Goal: Find specific page/section: Find specific page/section

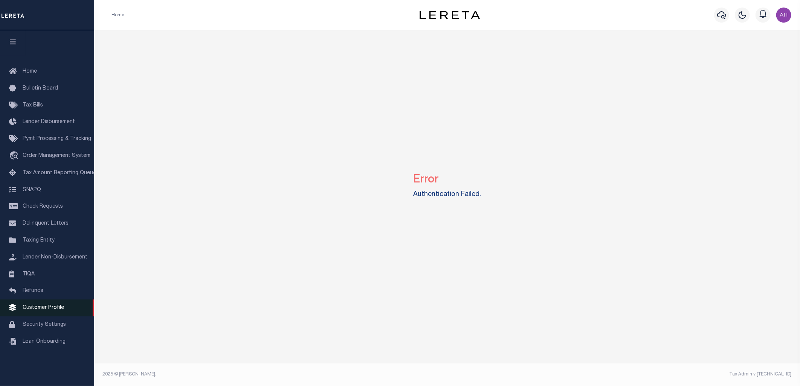
click at [44, 311] on span "Customer Profile" at bounding box center [43, 307] width 41 height 5
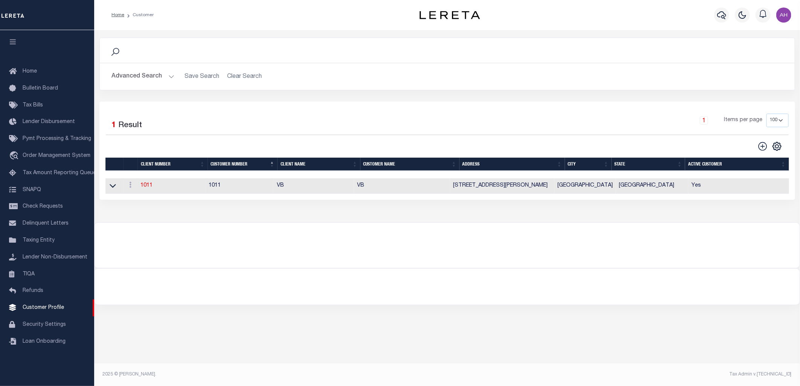
click at [147, 82] on button "Advanced Search" at bounding box center [143, 76] width 62 height 15
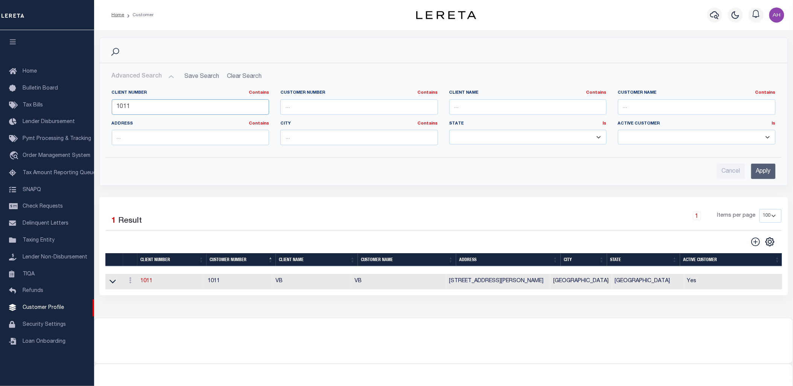
click at [133, 106] on input "1011" at bounding box center [191, 106] width 158 height 15
type input "68855"
click at [758, 171] on input "Apply" at bounding box center [763, 171] width 24 height 15
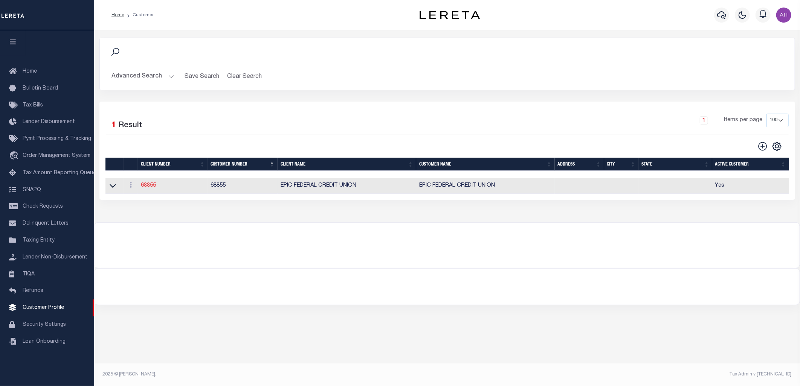
click at [151, 184] on link "68855" at bounding box center [148, 185] width 15 height 5
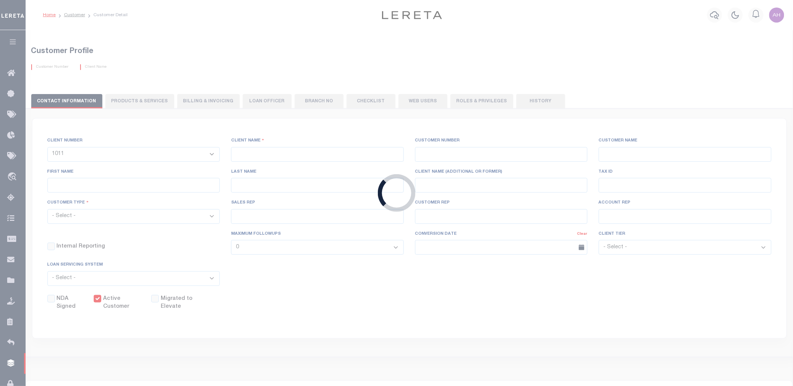
select select
type input "EPIC FEDERAL CREDIT UNION"
type input "68855"
type input "EPIC FEDERAL CREDIT UNION"
type input "(FKA GREATER NEW ORLEANS FCU)"
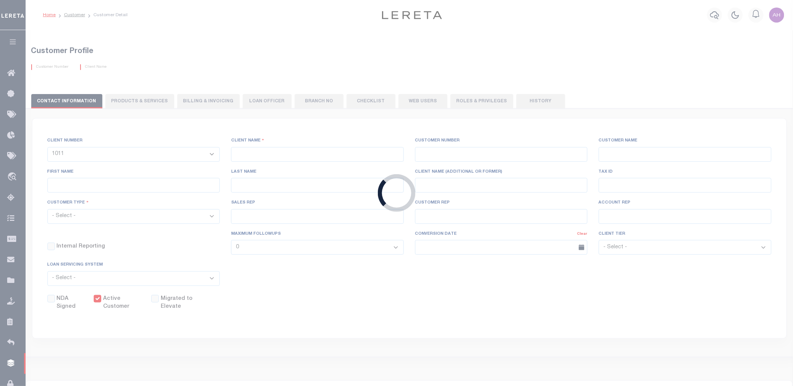
select select "Mixed Portfolio"
type input "INS3 ,INS3"
type input "CUSTOMER SERVICE"
type input "04/30/2004"
select select
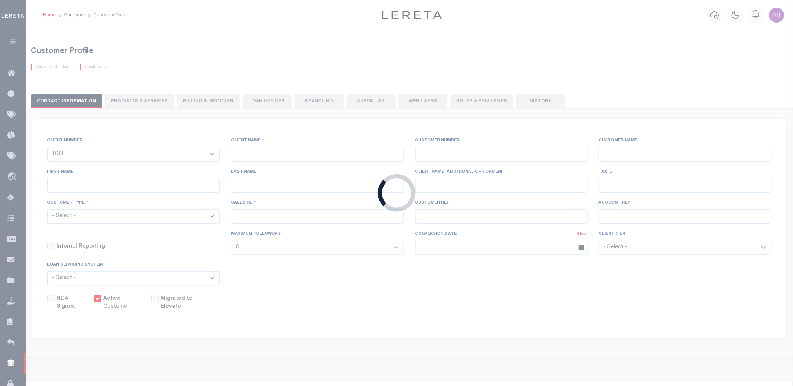
checkbox input "false"
checkbox input "true"
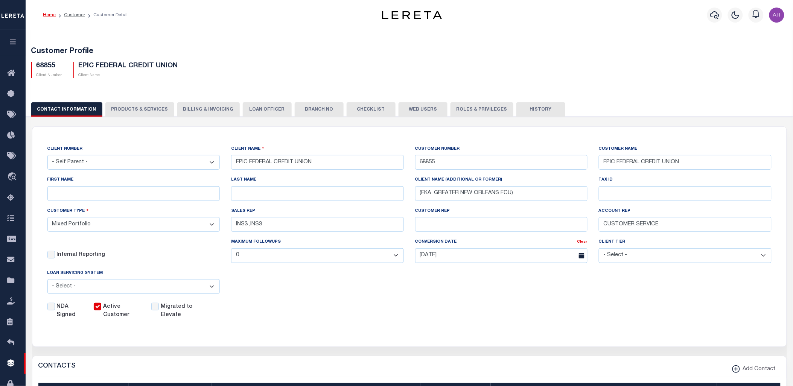
click at [532, 109] on button "History" at bounding box center [541, 109] width 49 height 14
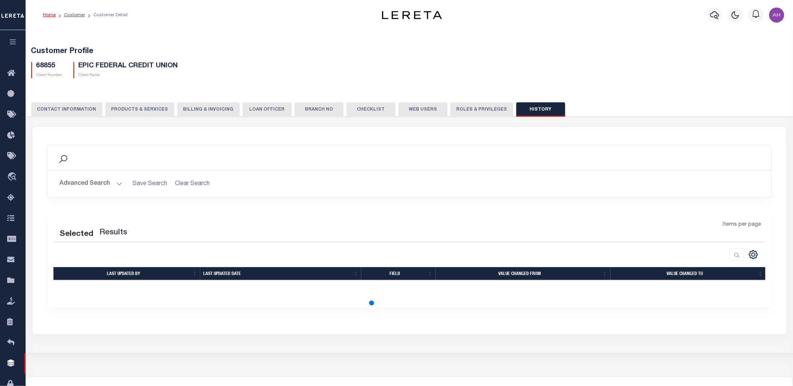
click at [55, 108] on button "CONTACT INFORMATION" at bounding box center [66, 109] width 71 height 14
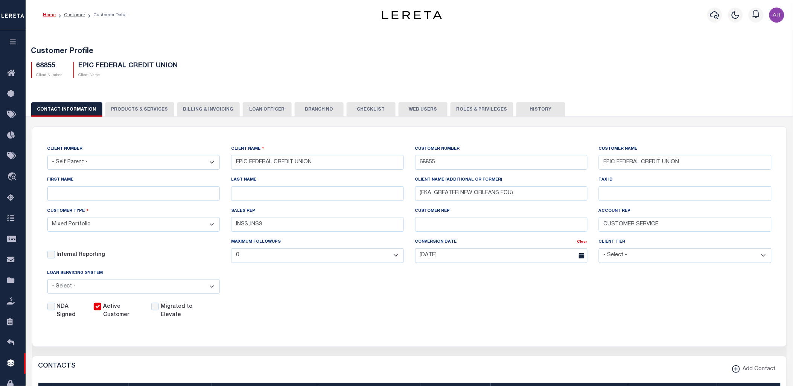
click at [517, 108] on button "History" at bounding box center [541, 109] width 49 height 14
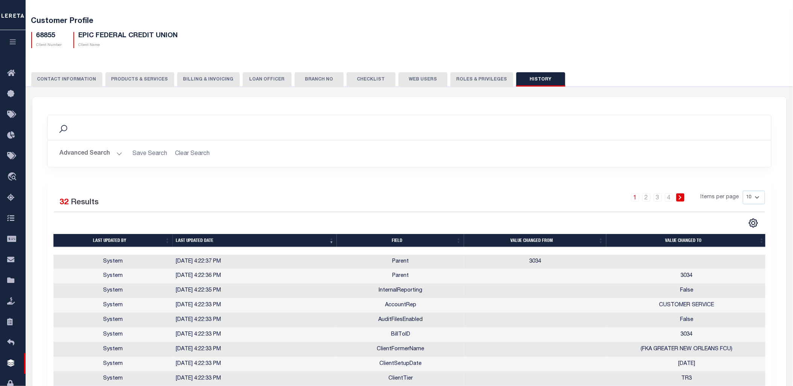
scroll to position [89, 0]
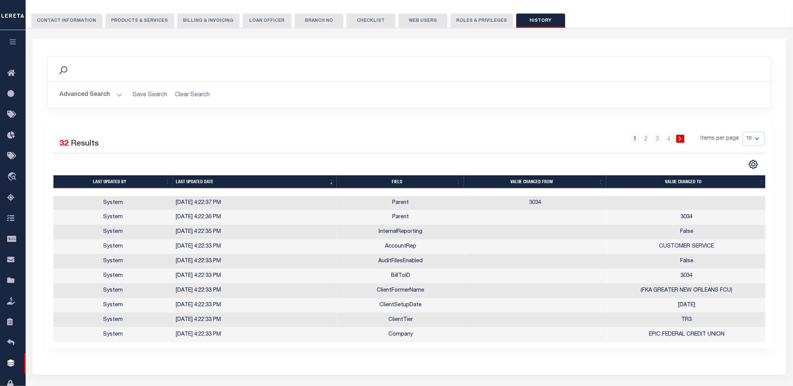
click at [750, 137] on select "10 25 50 100" at bounding box center [754, 139] width 22 height 14
select select "100"
click at [743, 132] on select "10 25 50 100" at bounding box center [754, 139] width 22 height 14
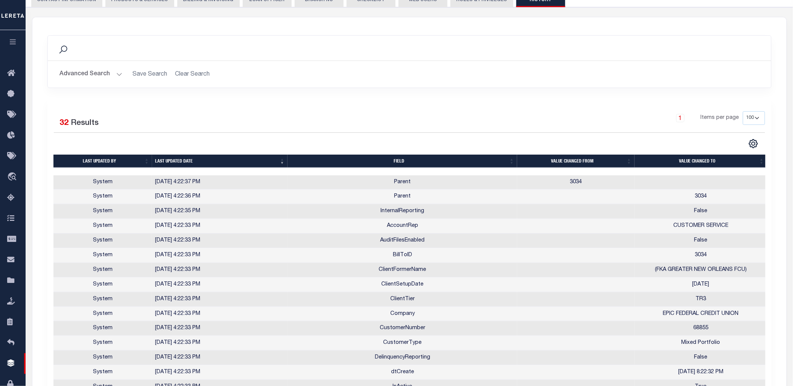
scroll to position [0, 0]
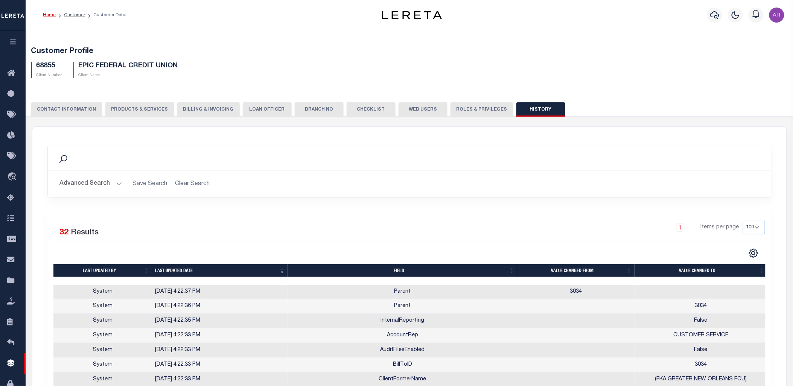
click at [78, 108] on button "CONTACT INFORMATION" at bounding box center [66, 109] width 71 height 14
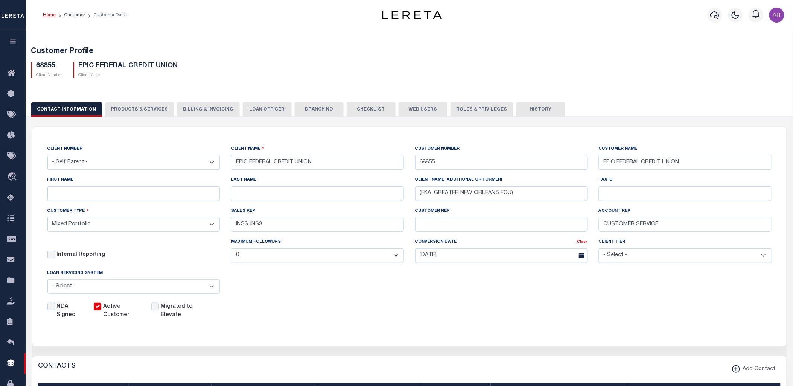
click at [502, 330] on div "CLIENT NUMBER - Self Parent - 100744 1011 1012 1013 1014 1016 1017 1018 1019 10…" at bounding box center [409, 232] width 754 height 211
click at [8, 39] on button "button" at bounding box center [13, 43] width 26 height 26
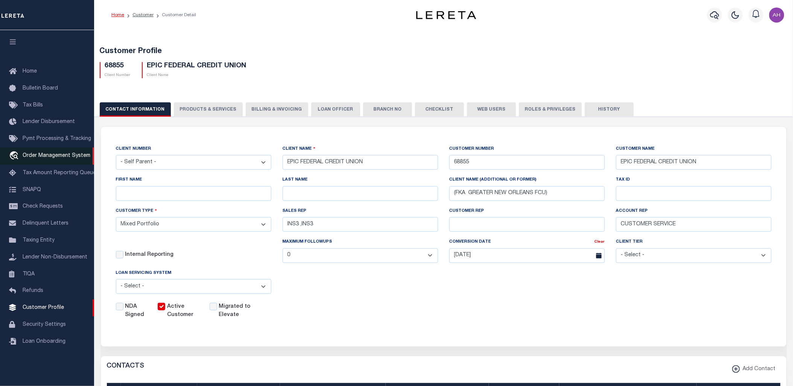
click at [50, 158] on span "Order Management System" at bounding box center [57, 155] width 68 height 5
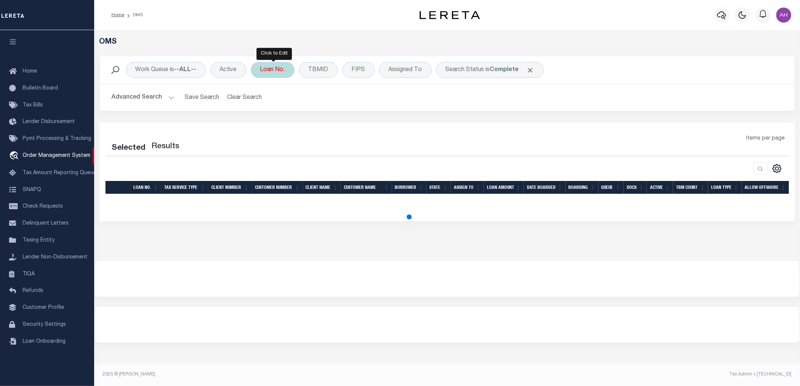
click at [278, 74] on div "Loan No." at bounding box center [273, 70] width 44 height 16
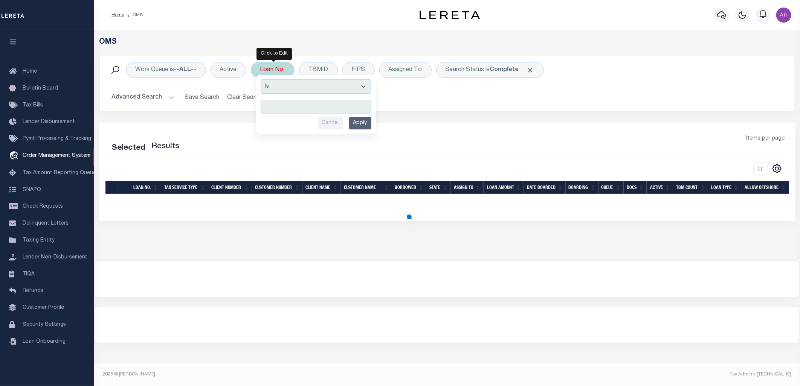
click at [339, 105] on input "text" at bounding box center [316, 107] width 111 height 14
select select "200"
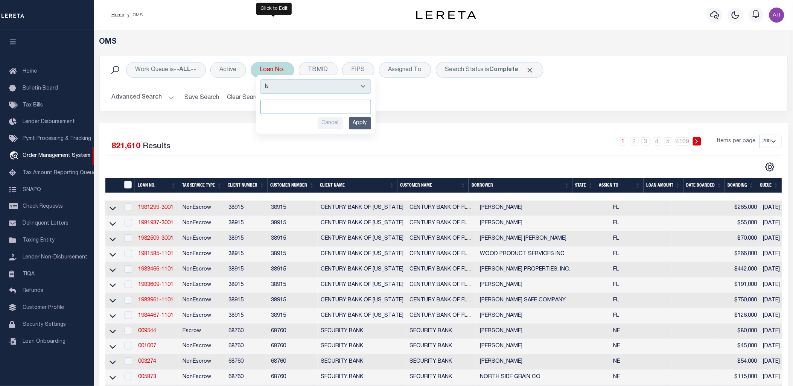
click at [304, 111] on input "text" at bounding box center [316, 107] width 111 height 14
paste input "9448960001"
type input "9448960001"
click at [366, 125] on input "Apply" at bounding box center [360, 123] width 22 height 12
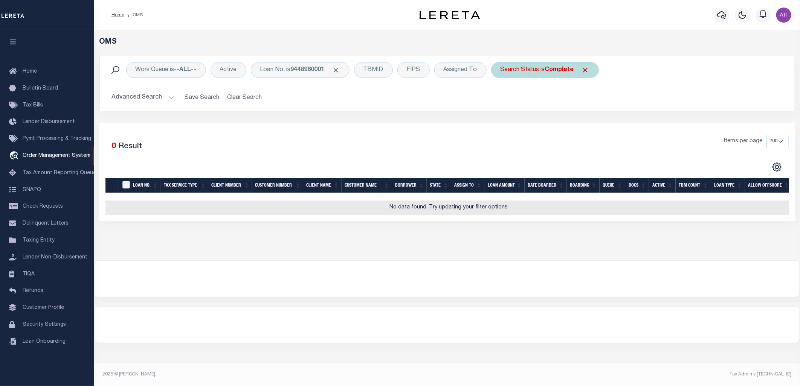
click at [586, 70] on span "Click to Remove" at bounding box center [585, 70] width 8 height 8
click at [161, 97] on button "Advanced Search" at bounding box center [143, 97] width 62 height 15
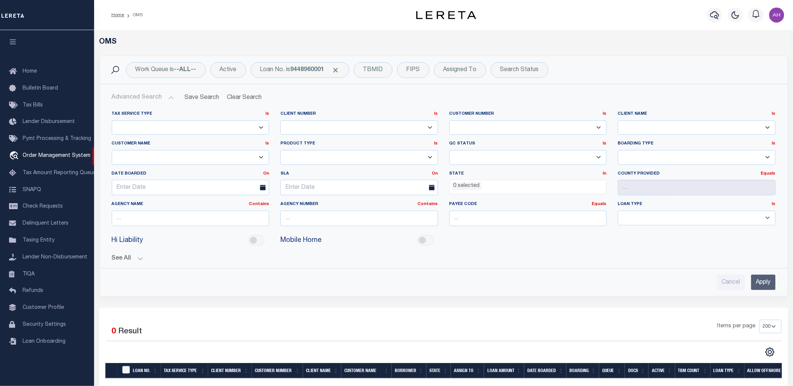
click at [771, 281] on input "Apply" at bounding box center [763, 282] width 24 height 15
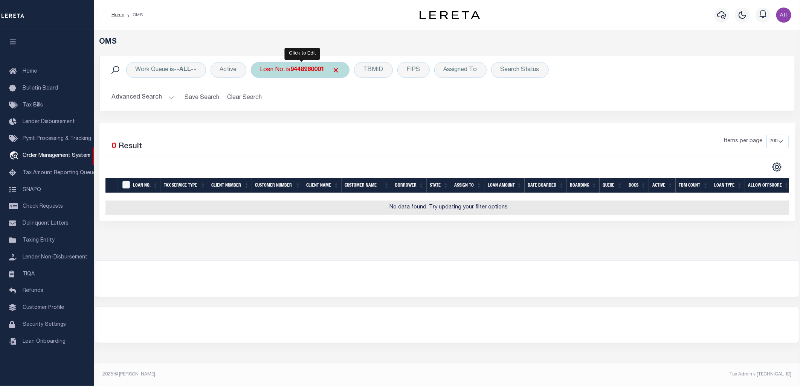
click at [280, 70] on div "Loan No. is 9448960001" at bounding box center [300, 70] width 99 height 16
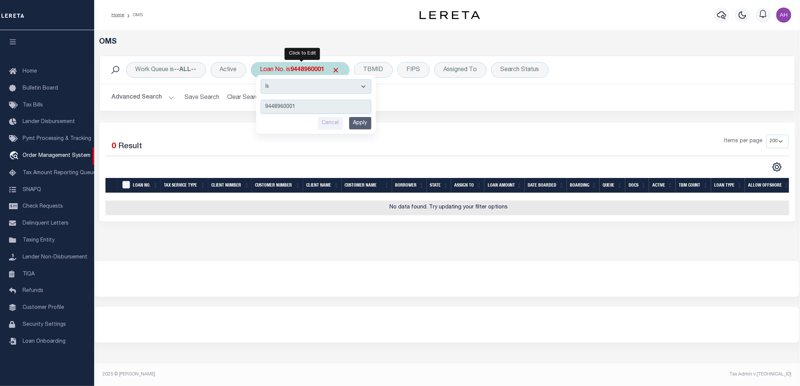
click at [358, 122] on input "Apply" at bounding box center [360, 123] width 22 height 12
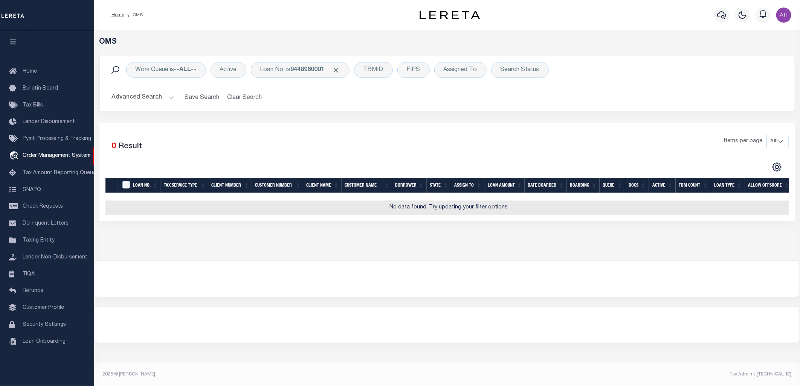
click at [131, 97] on button "Advanced Search" at bounding box center [143, 97] width 62 height 15
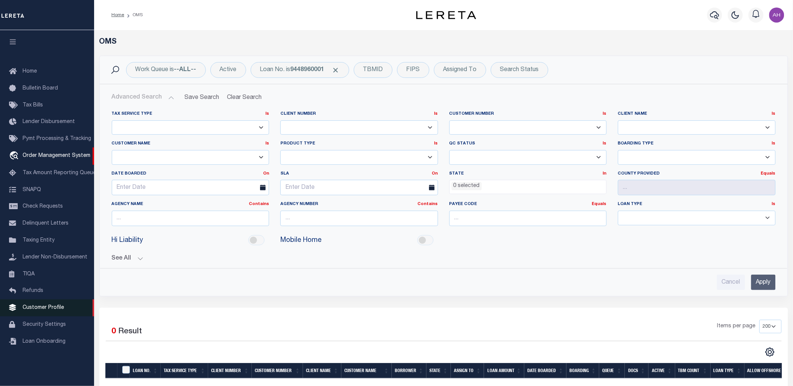
click at [54, 308] on span "Customer Profile" at bounding box center [43, 307] width 41 height 5
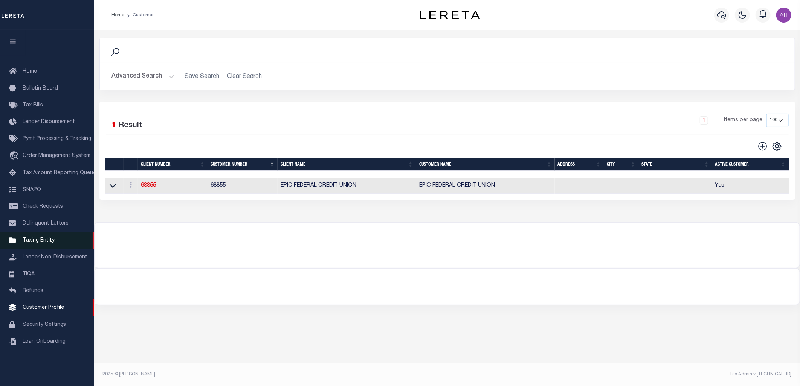
click at [48, 237] on link "Taxing Entity" at bounding box center [47, 240] width 94 height 17
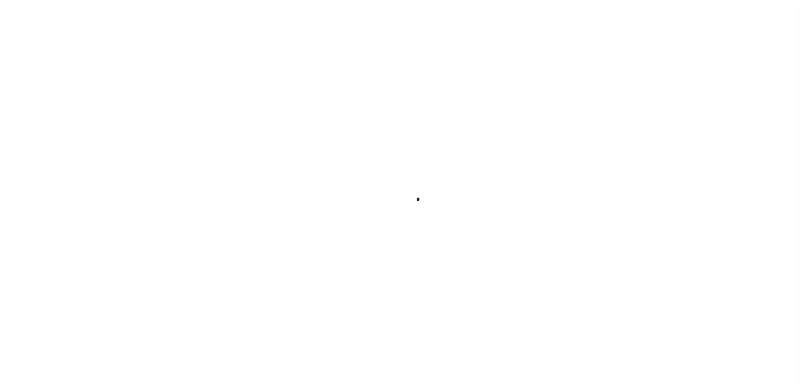
select select
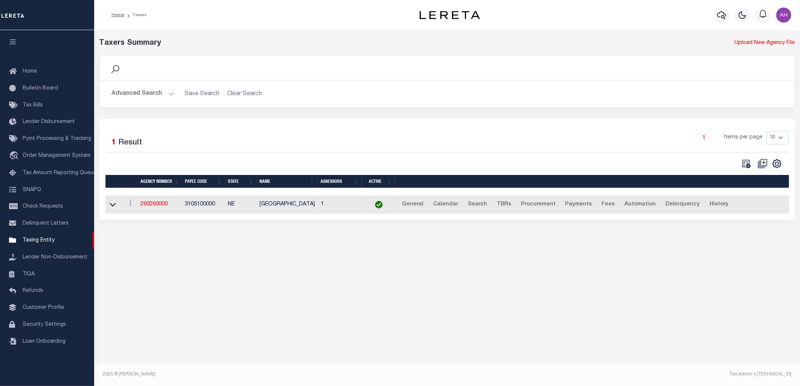
click at [148, 95] on button "Advanced Search" at bounding box center [143, 94] width 62 height 15
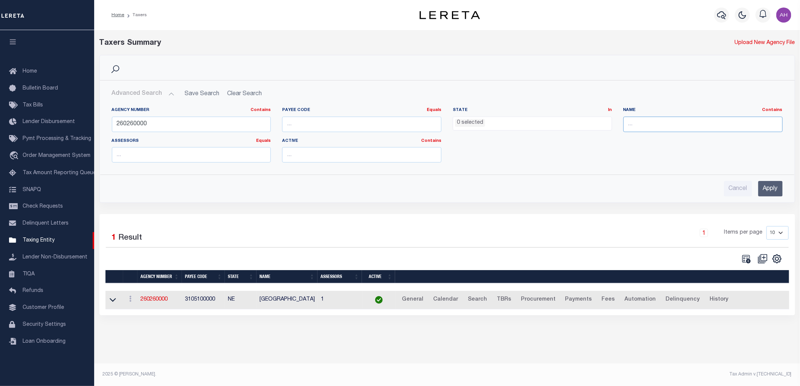
click at [648, 125] on input "text" at bounding box center [702, 124] width 159 height 15
paste input "MONTEREY COUNTY"
type input "MONTEREY COUNTY"
click at [185, 123] on input "260260000" at bounding box center [191, 124] width 159 height 15
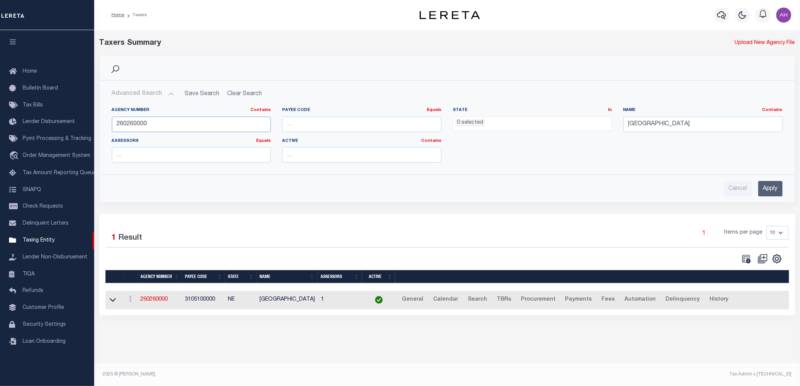
click at [185, 123] on input "260260000" at bounding box center [191, 124] width 159 height 15
click at [766, 179] on div "Cancel Apply" at bounding box center [447, 185] width 683 height 21
click at [767, 183] on input "Apply" at bounding box center [770, 188] width 24 height 15
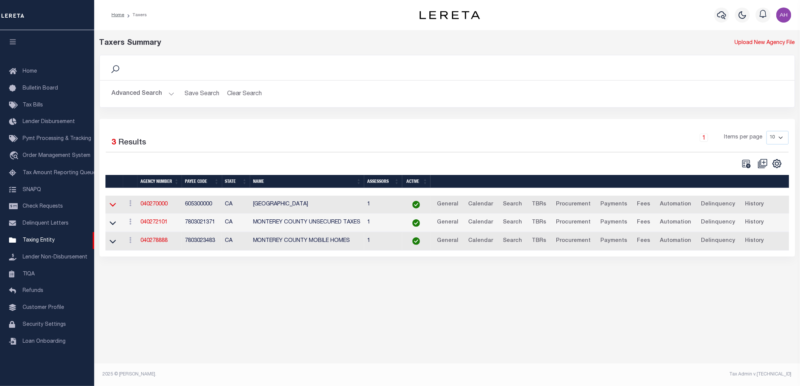
click at [113, 207] on icon at bounding box center [113, 205] width 6 height 4
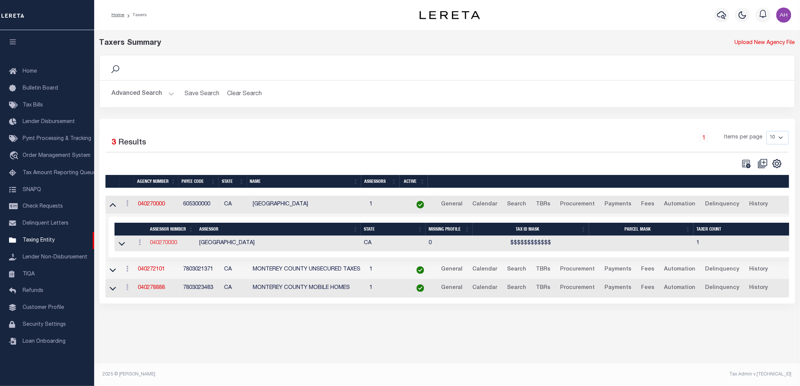
click at [159, 242] on link "040270000" at bounding box center [163, 243] width 27 height 5
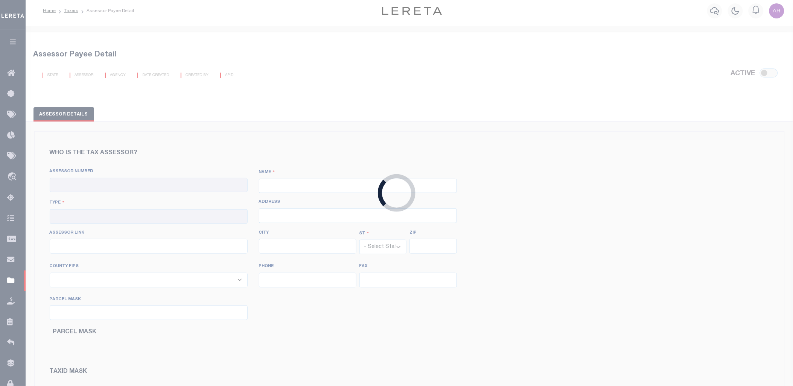
scroll to position [153, 0]
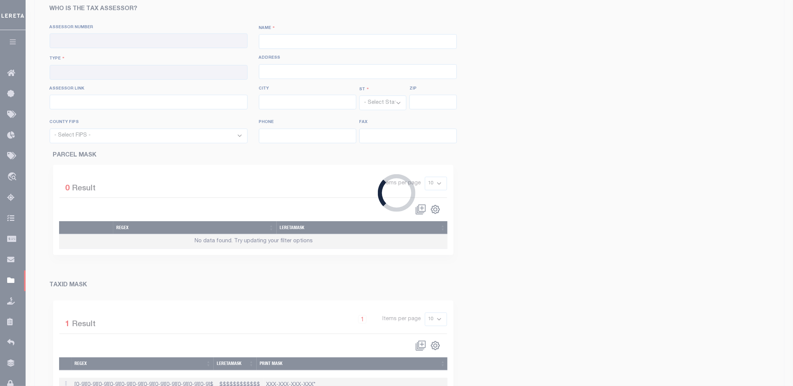
checkbox input "true"
type input "040270000"
type input "MONTEREY COUNTY"
type input "00 - County"
type input "168 West Alisal Street, 1st Floor"
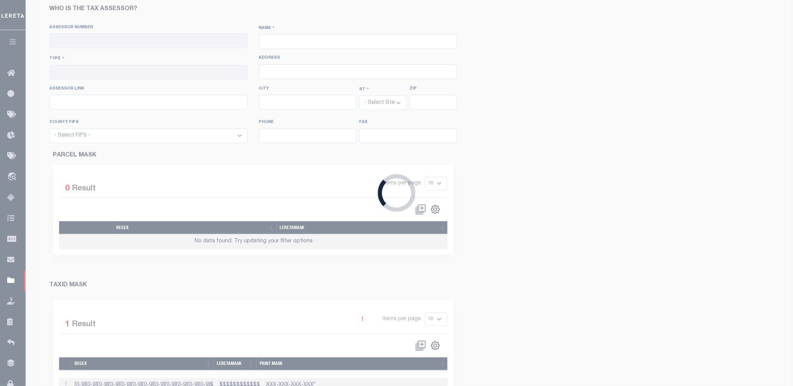
type input "http://assr.parcelquest.com/mon"
type input "[PERSON_NAME]"
select select "CA"
type input "93901"
select select "6053"
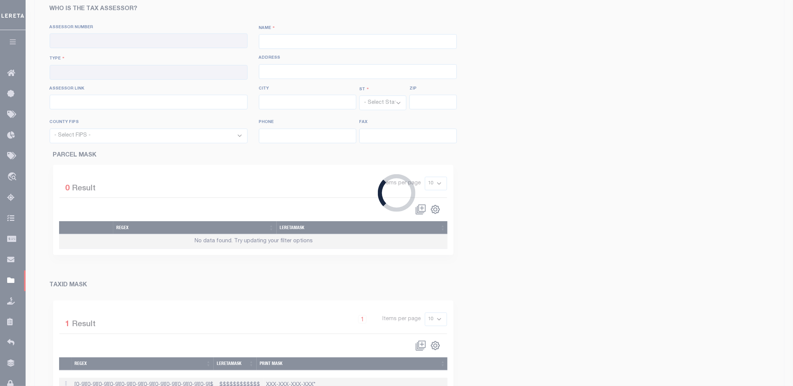
type input "831-755-5057"
type input "831-759-6623"
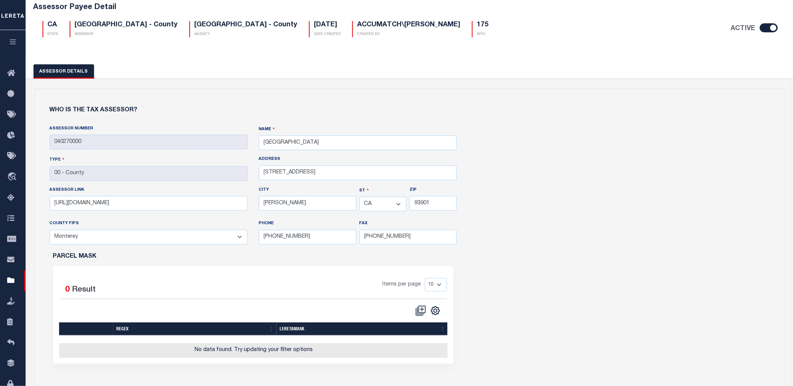
scroll to position [0, 0]
